Goal: Task Accomplishment & Management: Manage account settings

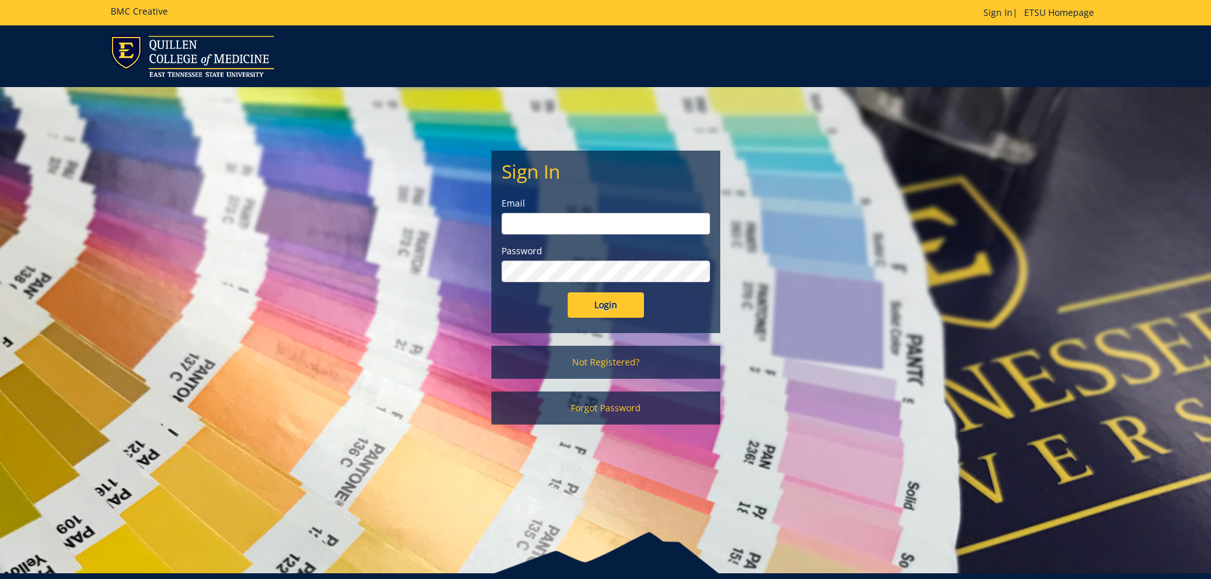
click at [537, 224] on input "email" at bounding box center [606, 224] width 209 height 22
type input "[EMAIL_ADDRESS][DOMAIN_NAME]"
click at [568, 293] on input "Login" at bounding box center [606, 305] width 76 height 25
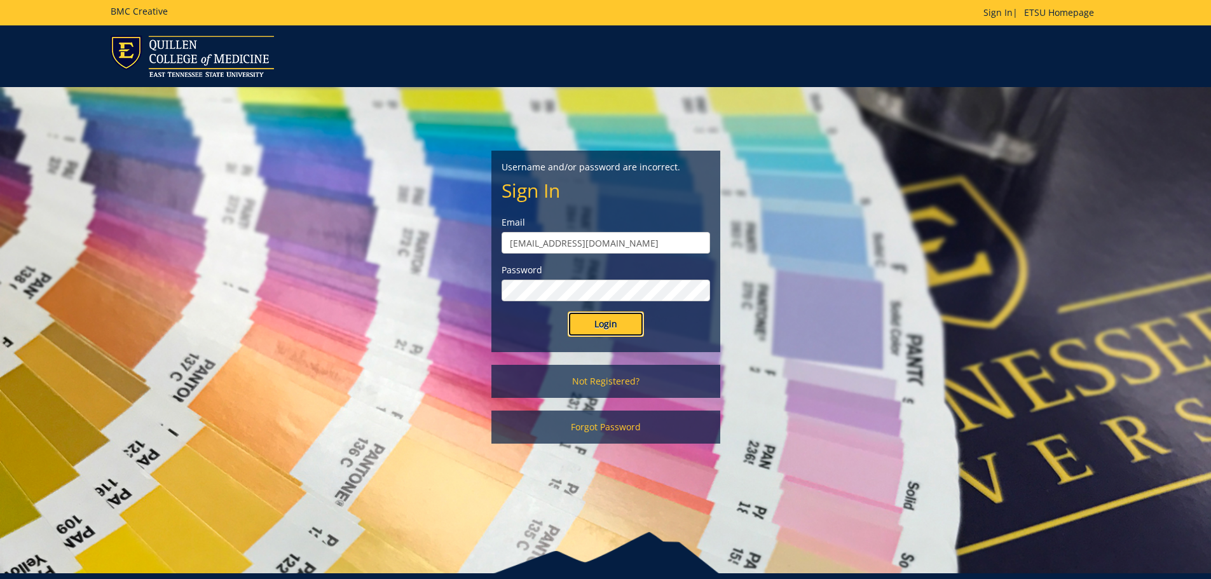
click at [596, 319] on input "Login" at bounding box center [606, 324] width 76 height 25
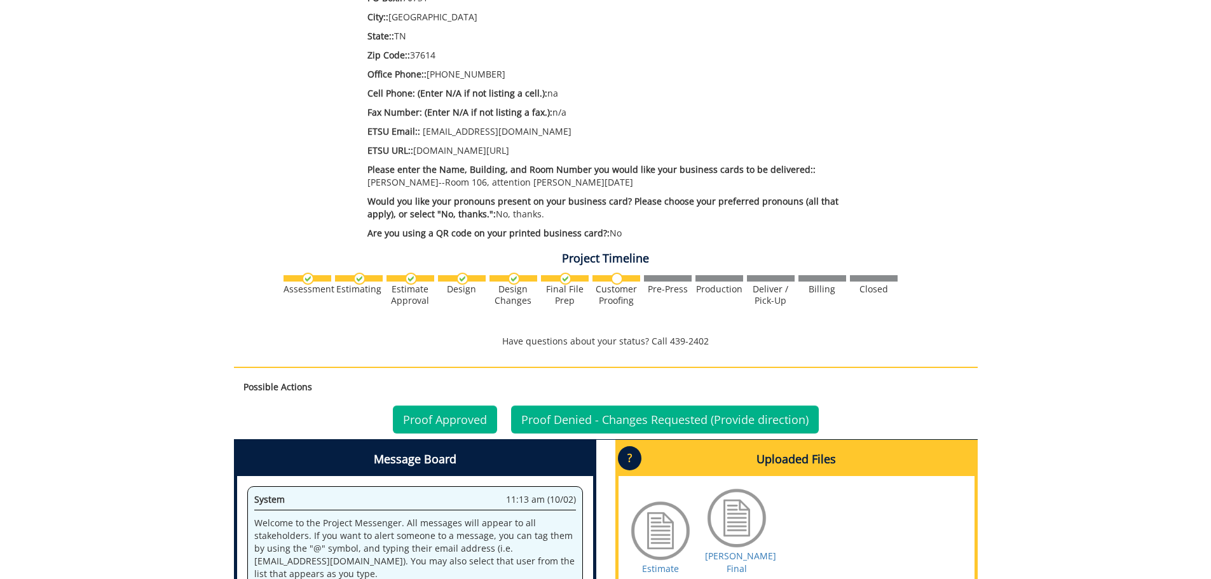
scroll to position [636, 0]
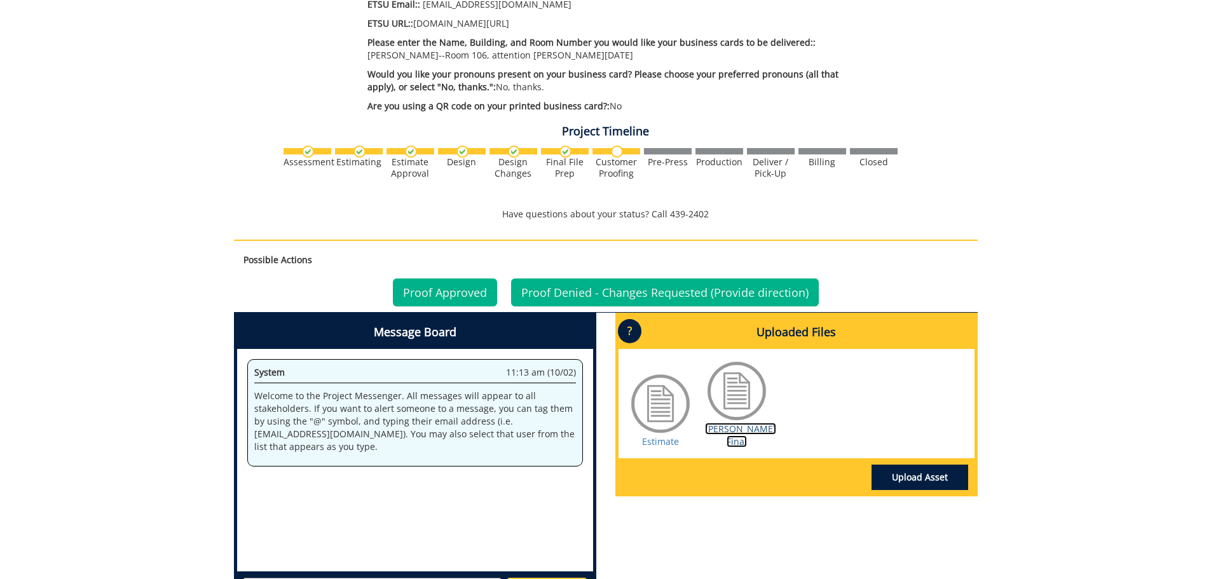
click at [736, 423] on link "Cowden BC Final" at bounding box center [740, 435] width 71 height 25
